Goal: Task Accomplishment & Management: Manage account settings

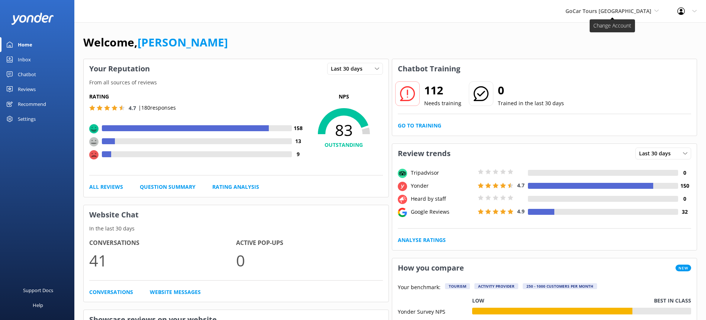
click at [650, 10] on span "GoCar Tours [GEOGRAPHIC_DATA]" at bounding box center [609, 10] width 86 height 7
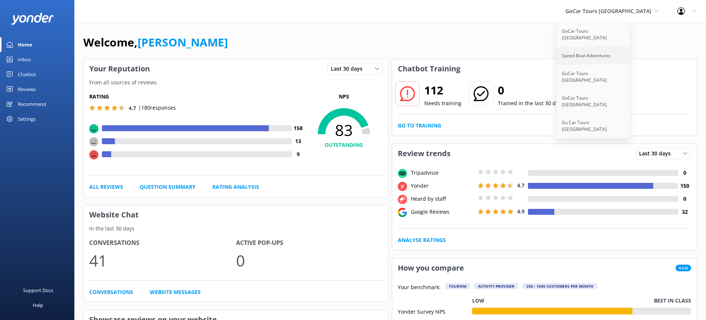
click at [615, 51] on link "Speed Boat Adventures" at bounding box center [593, 56] width 74 height 18
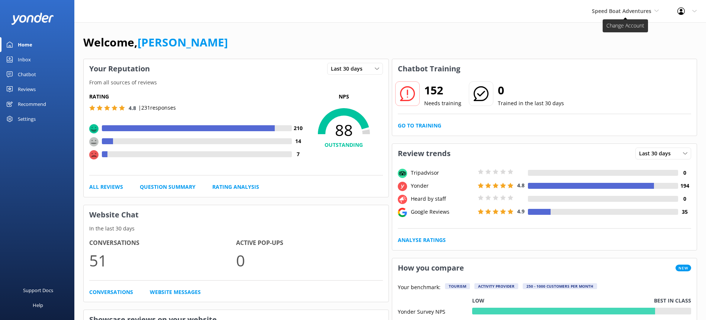
click at [649, 10] on span "Speed Boat Adventures" at bounding box center [622, 10] width 60 height 7
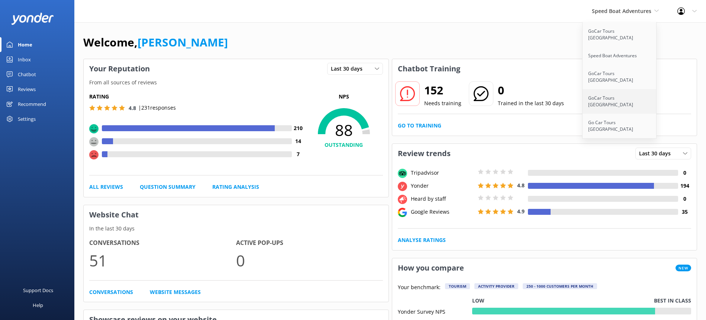
click at [618, 89] on link "GoCar Tours [GEOGRAPHIC_DATA]" at bounding box center [620, 101] width 74 height 25
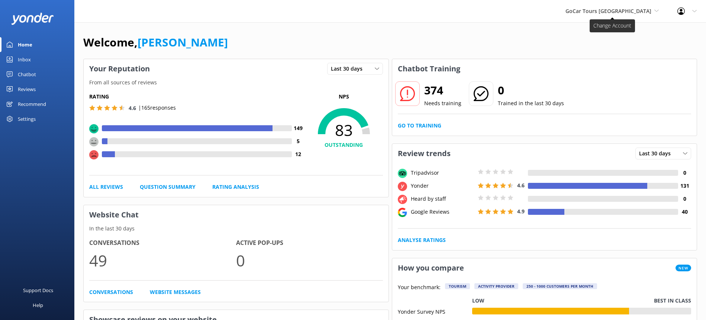
click at [651, 9] on span "GoCar Tours [GEOGRAPHIC_DATA]" at bounding box center [609, 10] width 86 height 7
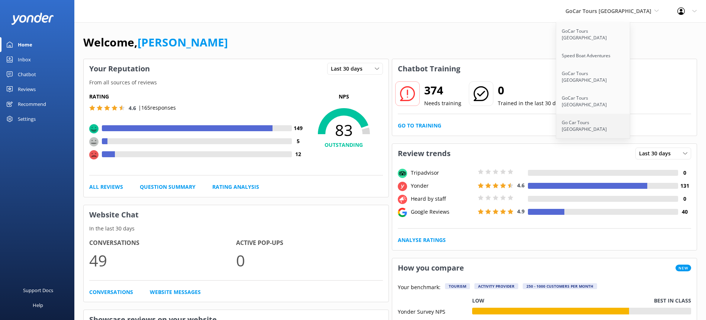
click at [616, 114] on link "Go Car Tours [GEOGRAPHIC_DATA]" at bounding box center [593, 126] width 74 height 25
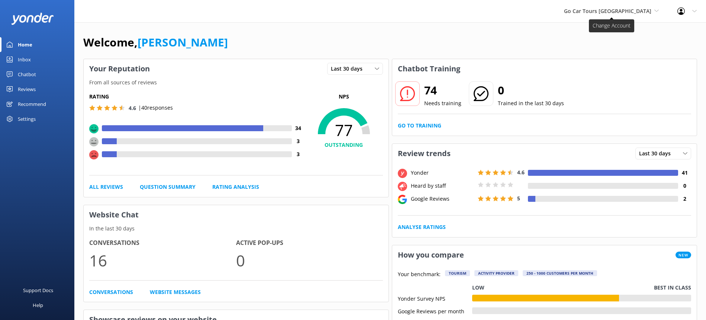
click at [647, 9] on span "Go Car Tours [GEOGRAPHIC_DATA]" at bounding box center [607, 10] width 87 height 7
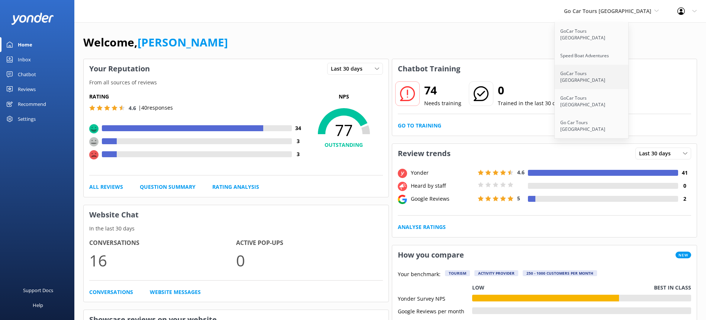
click at [618, 65] on link "GoCar Tours [GEOGRAPHIC_DATA]" at bounding box center [592, 77] width 74 height 25
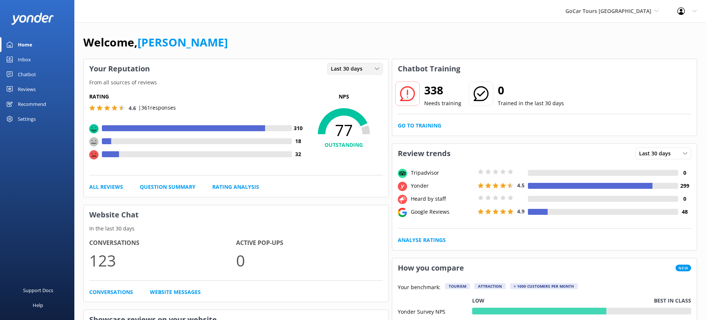
click at [377, 71] on icon at bounding box center [377, 69] width 4 height 4
click at [365, 86] on link "Last 7 days" at bounding box center [361, 84] width 66 height 15
click at [375, 70] on icon at bounding box center [377, 69] width 4 height 4
click at [367, 82] on link "Last 7 days" at bounding box center [361, 84] width 66 height 15
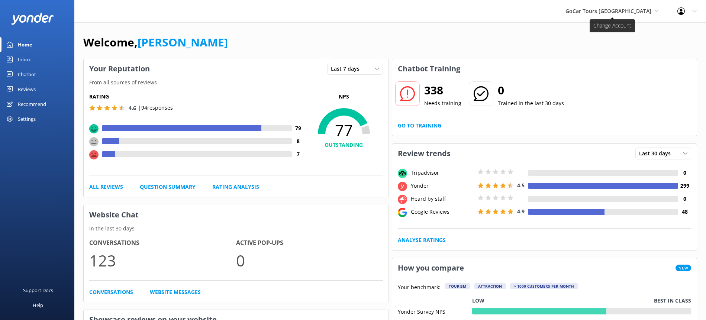
click at [648, 13] on span "GoCar Tours [GEOGRAPHIC_DATA]" at bounding box center [609, 10] width 86 height 7
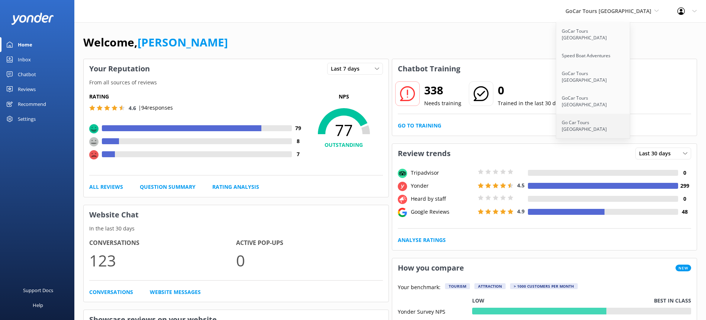
click at [622, 114] on link "Go Car Tours [GEOGRAPHIC_DATA]" at bounding box center [593, 126] width 74 height 25
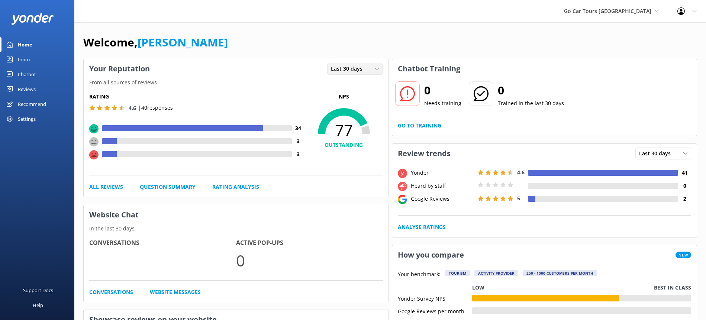
click at [376, 69] on use at bounding box center [377, 69] width 4 height 2
click at [366, 87] on link "Last 7 days" at bounding box center [361, 84] width 66 height 15
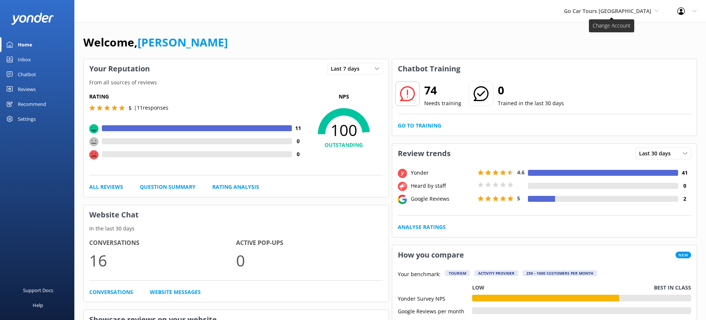
click at [655, 9] on icon at bounding box center [657, 11] width 4 height 4
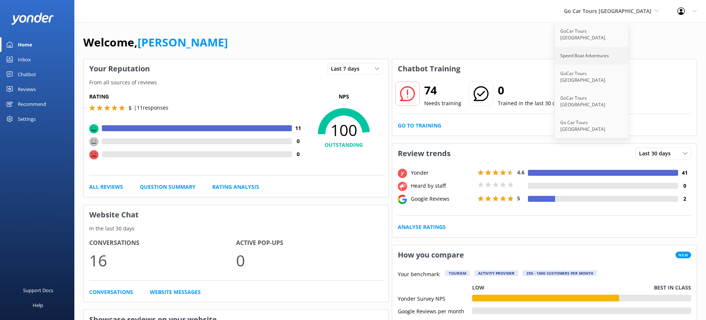
click at [621, 52] on link "Speed Boat Adventures" at bounding box center [592, 56] width 74 height 18
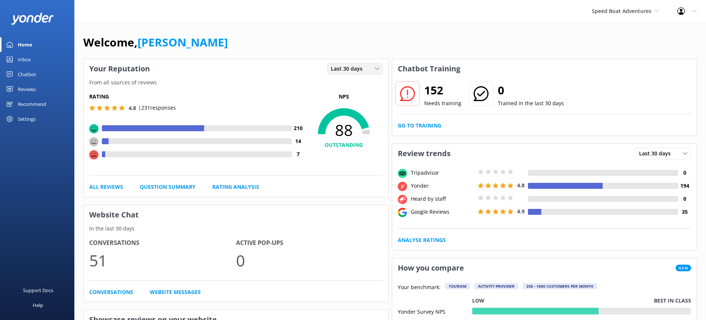
click at [376, 72] on div "Last 30 days" at bounding box center [355, 69] width 52 height 8
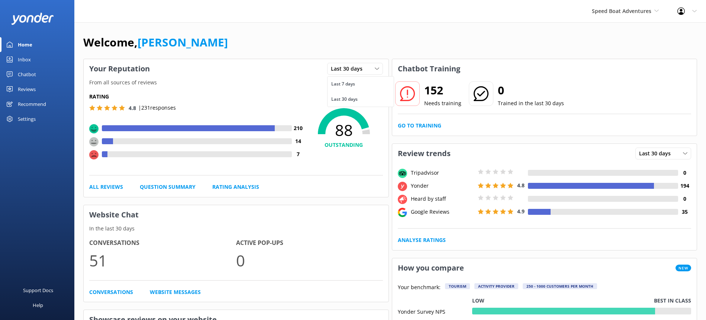
click at [369, 84] on link "Last 7 days" at bounding box center [361, 84] width 66 height 15
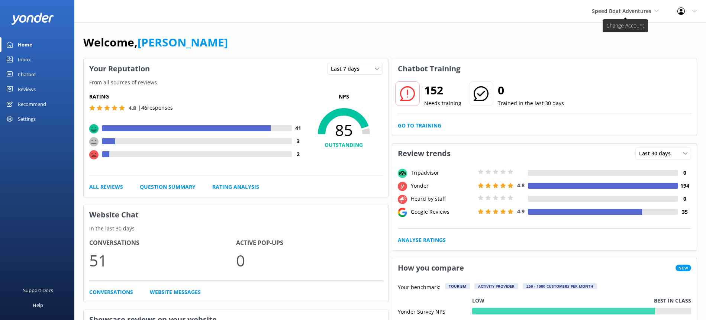
click at [654, 9] on span "Speed Boat Adventures" at bounding box center [625, 11] width 67 height 8
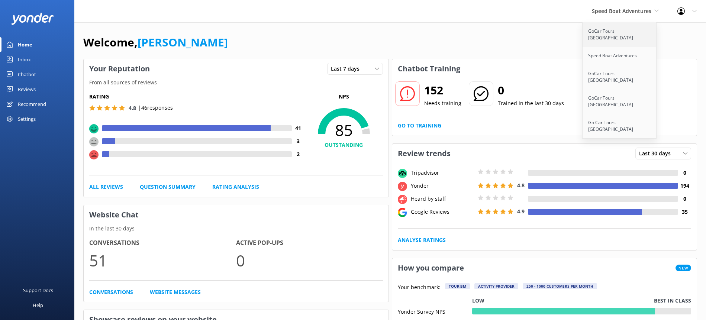
click at [611, 33] on link "GoCar Tours [GEOGRAPHIC_DATA]" at bounding box center [620, 34] width 74 height 25
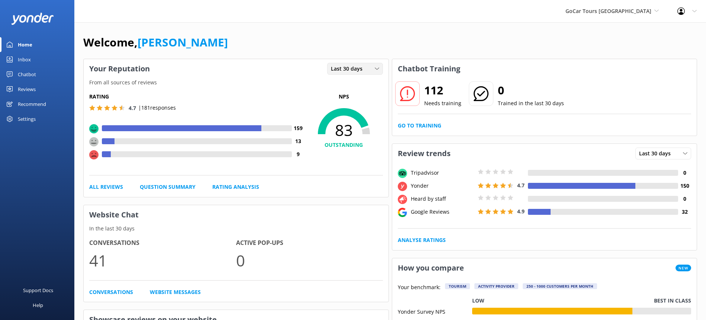
click at [378, 69] on icon at bounding box center [377, 69] width 4 height 4
click at [363, 81] on link "Last 7 days" at bounding box center [361, 84] width 66 height 15
